Goal: Transaction & Acquisition: Purchase product/service

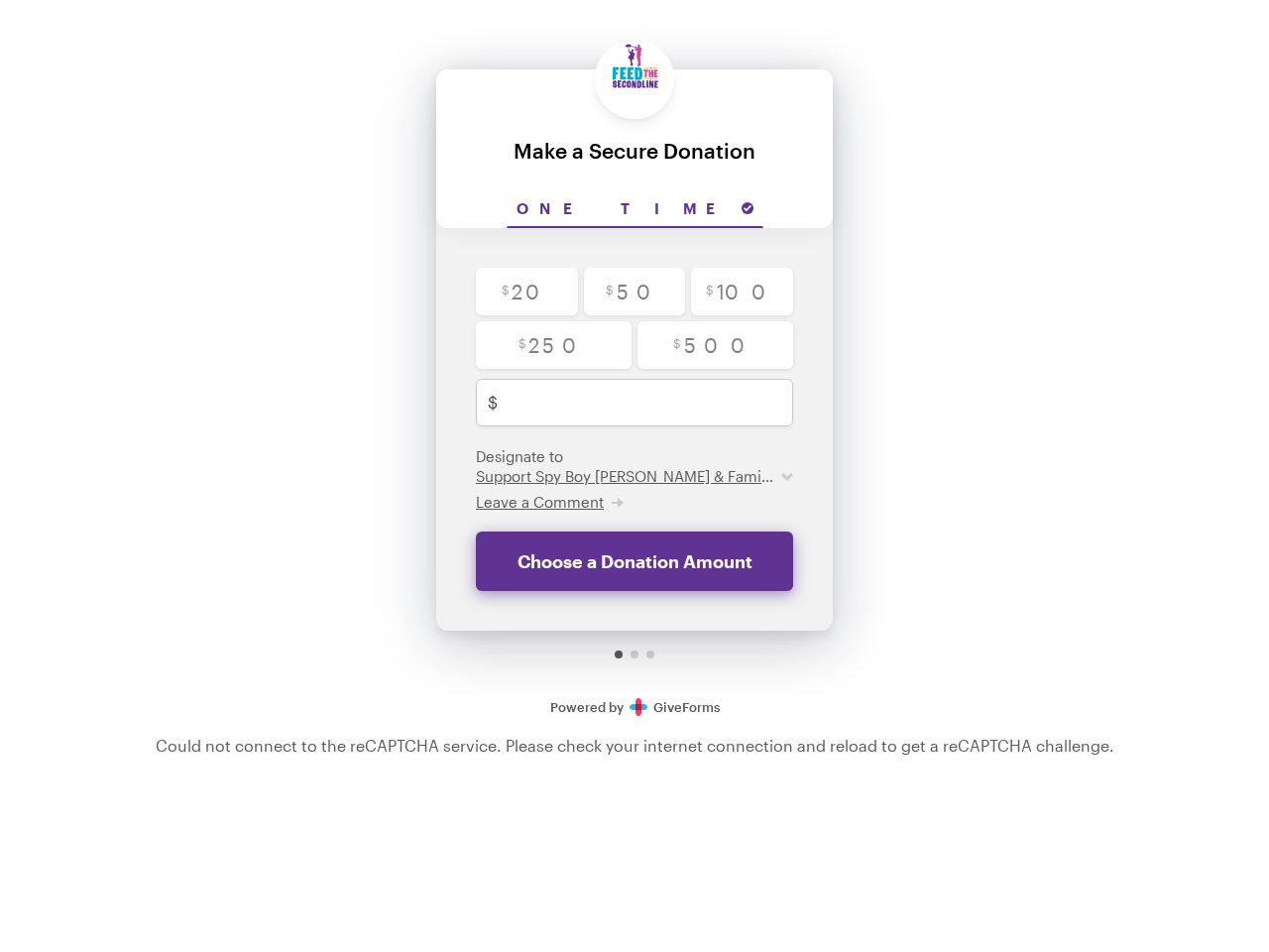
click at [634, 209] on input "One time" at bounding box center [635, 209] width 257 height 37
click at [548, 501] on span "Leave a Comment" at bounding box center [539, 501] width 128 height 18
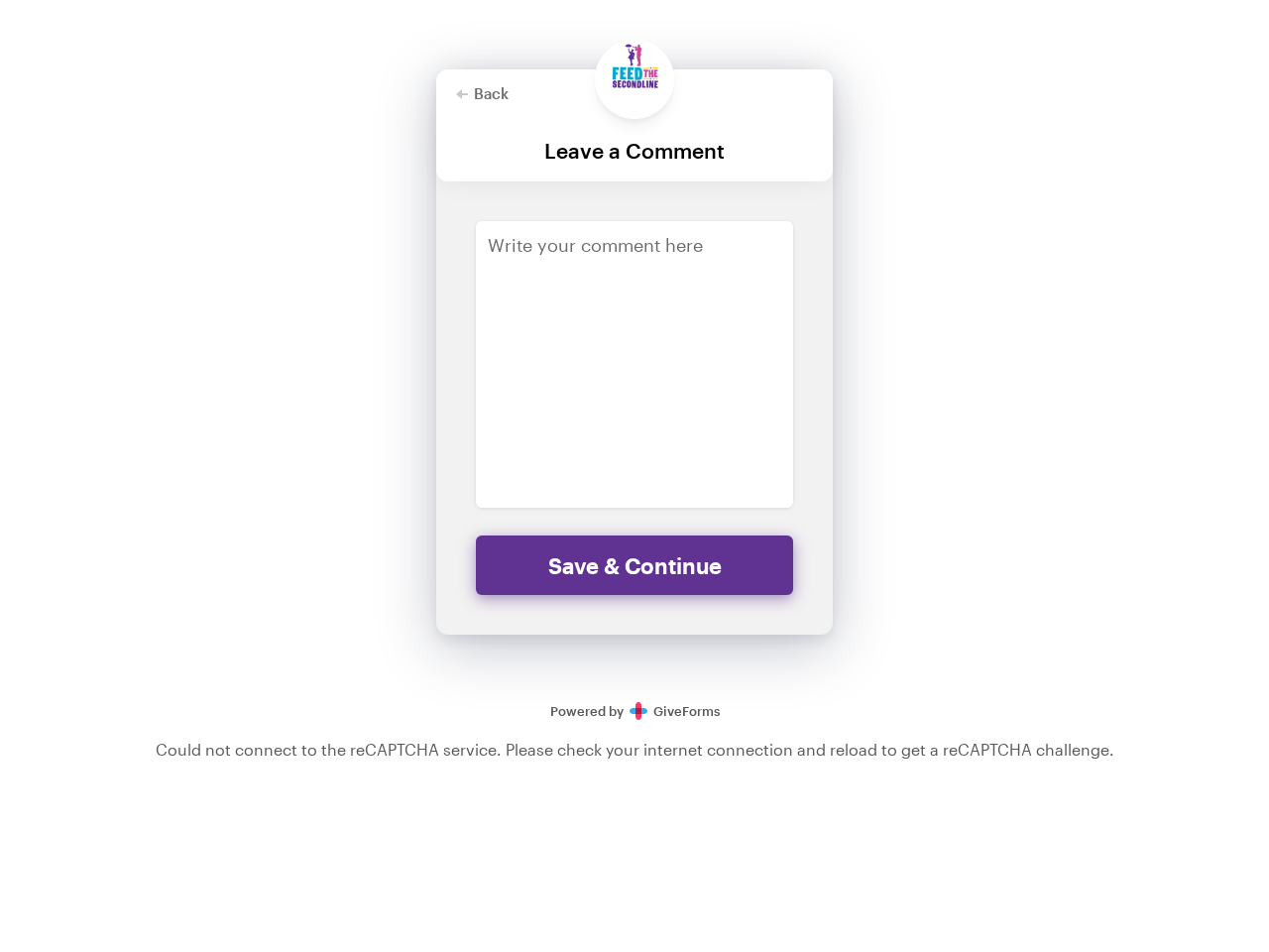
click at [1031, 348] on div "Back Back Leave a Comment For your generous donation of $250.00 One time $ 20 $…" at bounding box center [634, 370] width 1269 height 740
click at [1031, 293] on div "Back Back Leave a Comment For your generous donation of $250.00 One time $ 20 $…" at bounding box center [634, 370] width 1269 height 740
click at [1031, 341] on div "Back Back Leave a Comment For your generous donation of $250.00 One time $ 20 $…" at bounding box center [634, 370] width 1269 height 740
click at [936, 388] on div "Back Back Leave a Comment For your generous donation of $250.00 One time $ 20 $…" at bounding box center [634, 370] width 1269 height 740
click at [1018, 388] on div "Back Back Leave a Comment For your generous donation of $250.00 One time $ 20 $…" at bounding box center [634, 370] width 1269 height 740
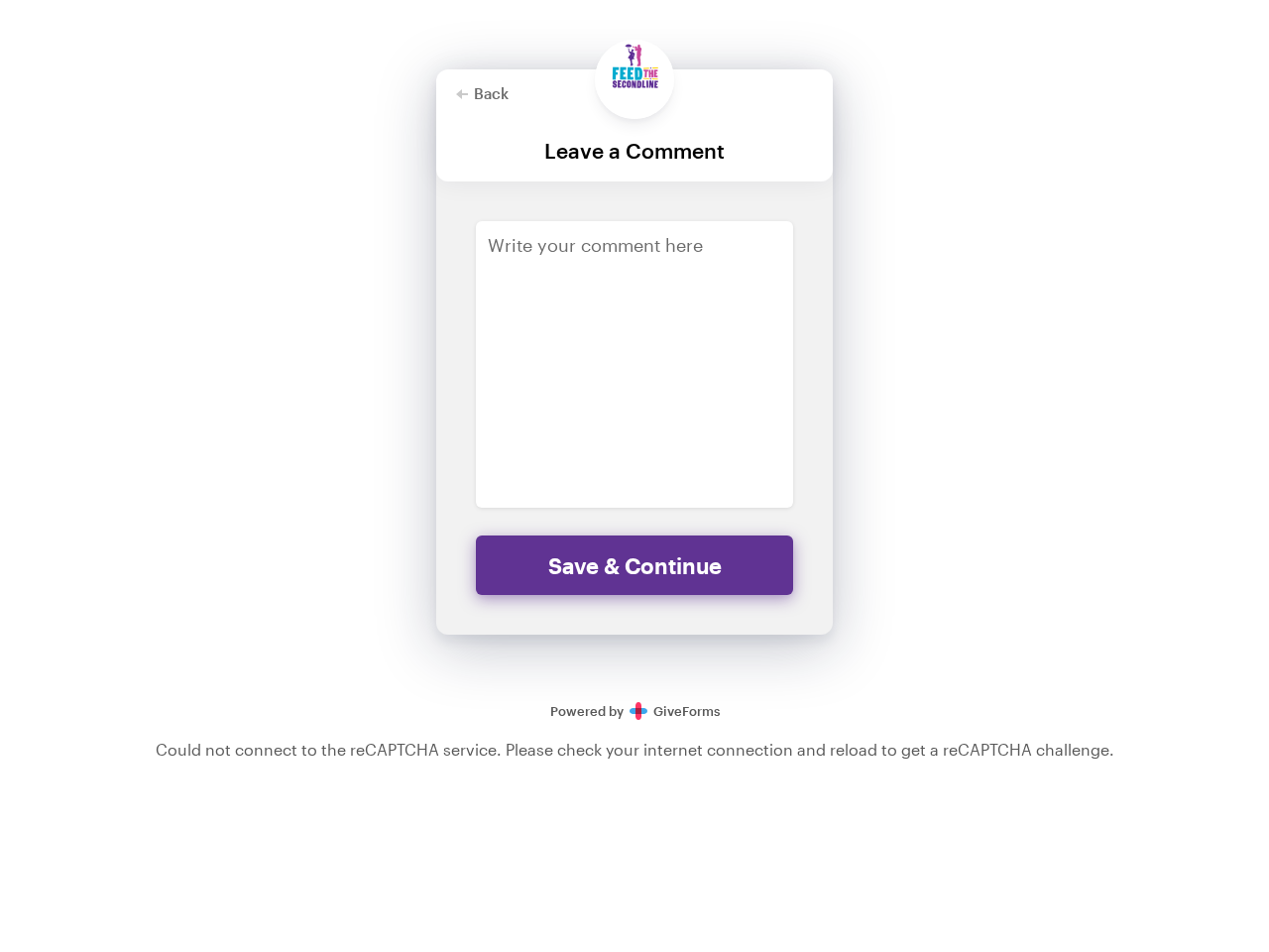
click at [1113, 388] on div "Back Back Leave a Comment For your generous donation of $250.00 One time $ 20 $…" at bounding box center [634, 370] width 1269 height 740
click at [1031, 467] on div "Back Back Leave a Comment For your generous donation of $250.00 One time $ 20 $…" at bounding box center [634, 370] width 1269 height 740
